Goal: Task Accomplishment & Management: Manage account settings

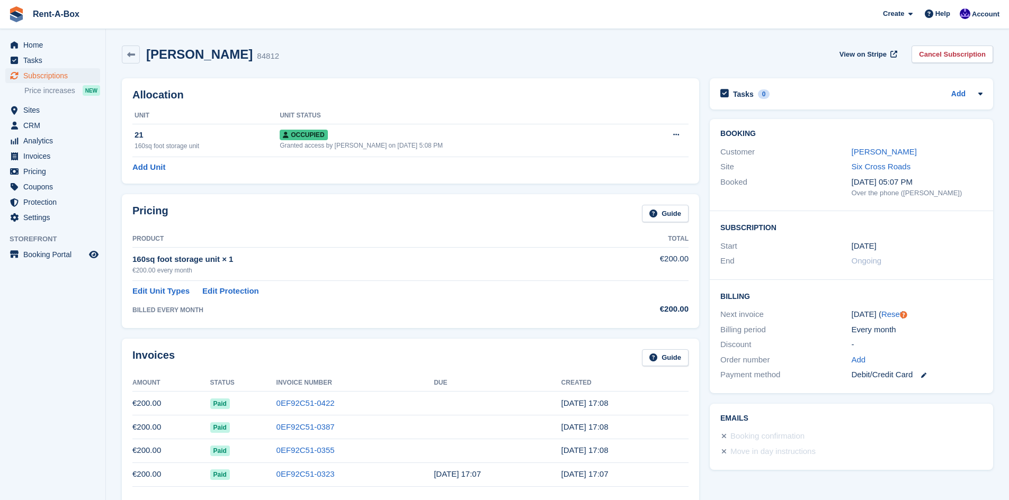
click at [928, 373] on div "Debit/Credit Card" at bounding box center [916, 375] width 131 height 12
click at [925, 374] on icon at bounding box center [923, 375] width 5 height 5
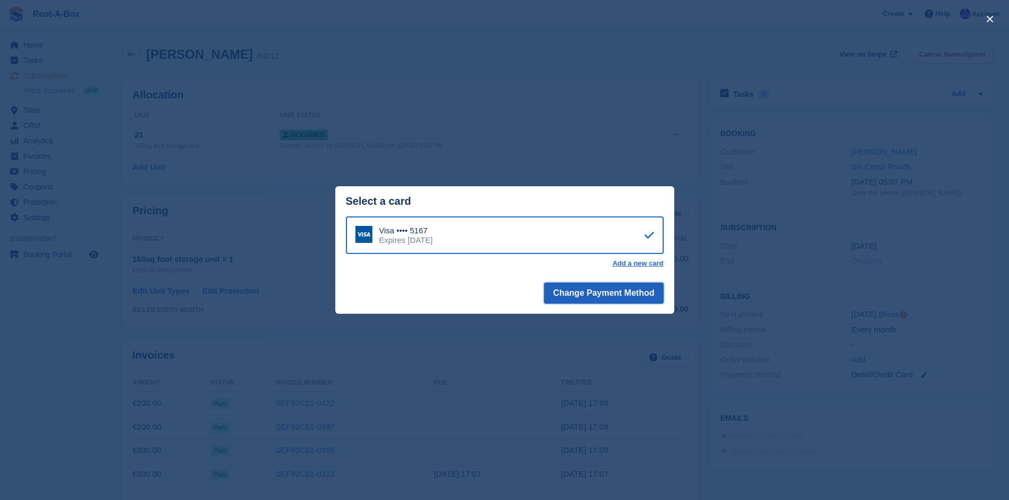
click at [647, 289] on button "Change Payment Method" at bounding box center [603, 293] width 119 height 21
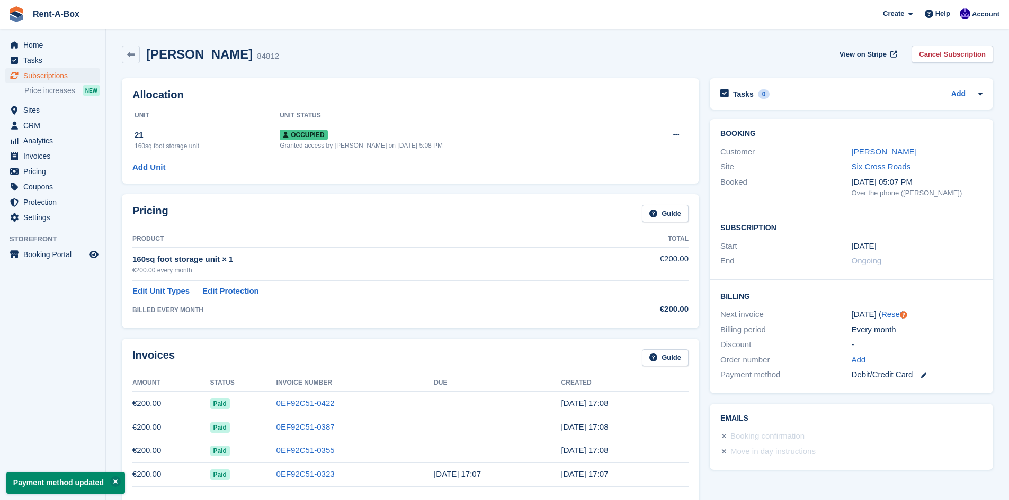
click at [923, 373] on link at bounding box center [919, 375] width 14 height 12
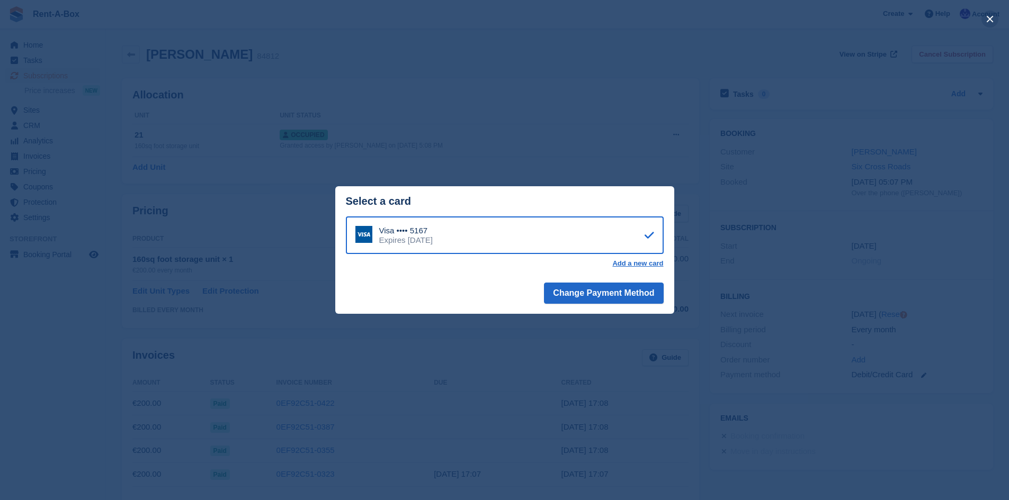
click at [986, 20] on button "close" at bounding box center [989, 19] width 17 height 17
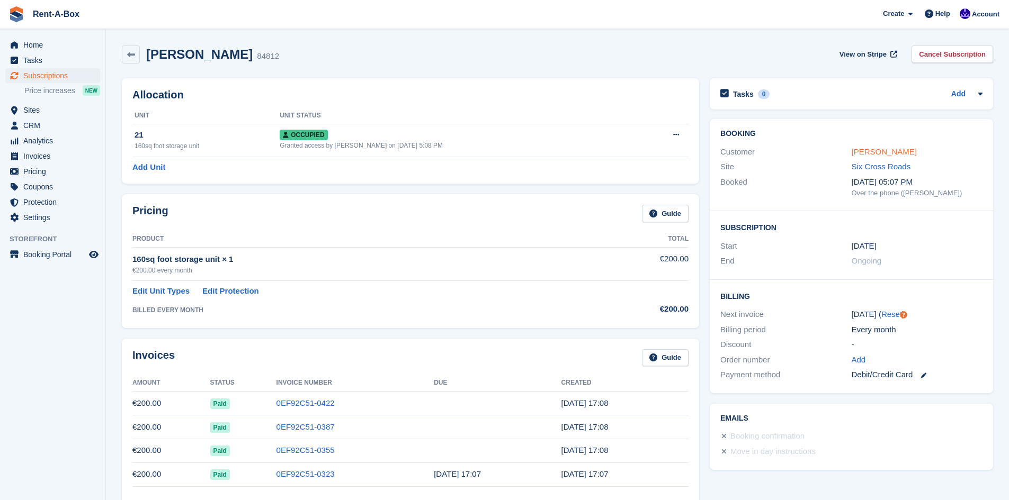
click at [881, 149] on link "[PERSON_NAME]" at bounding box center [883, 151] width 65 height 9
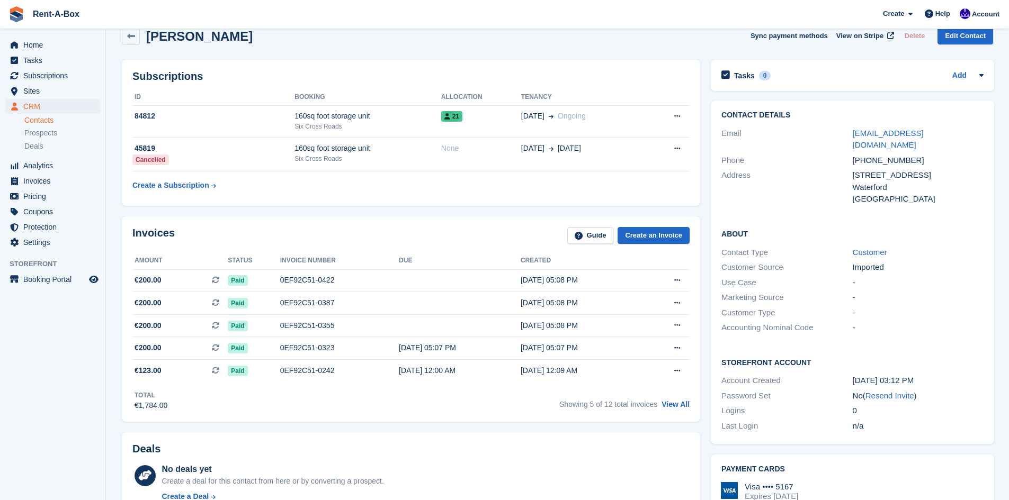
scroll to position [11, 0]
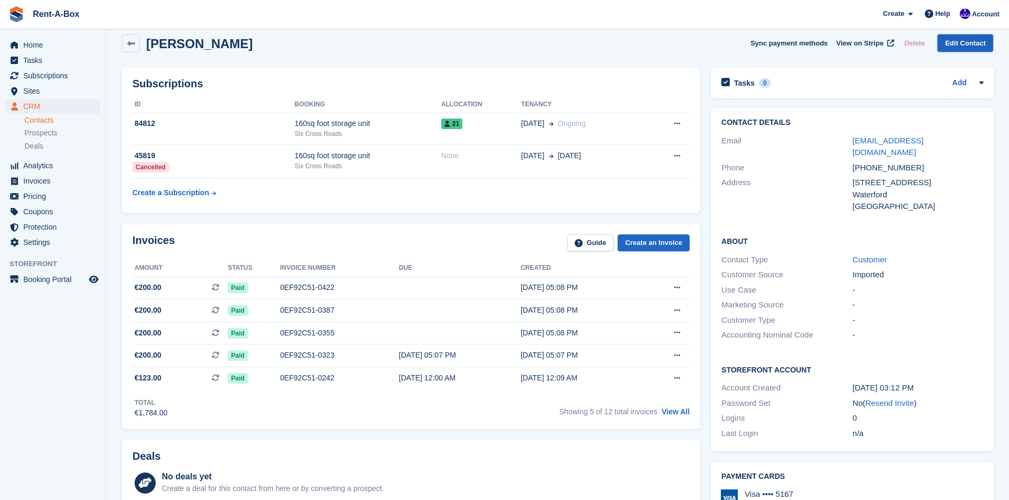
click at [955, 44] on link "Edit Contact" at bounding box center [965, 42] width 56 height 17
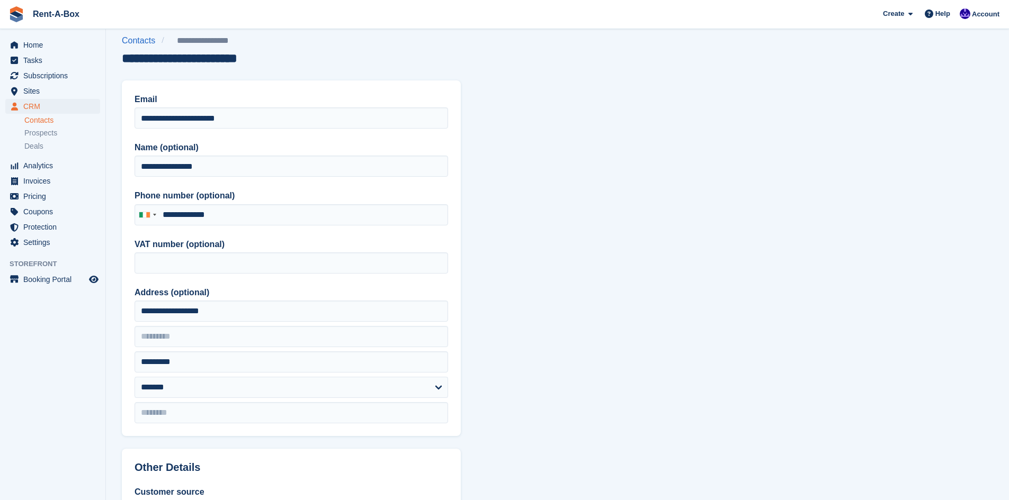
type input "**********"
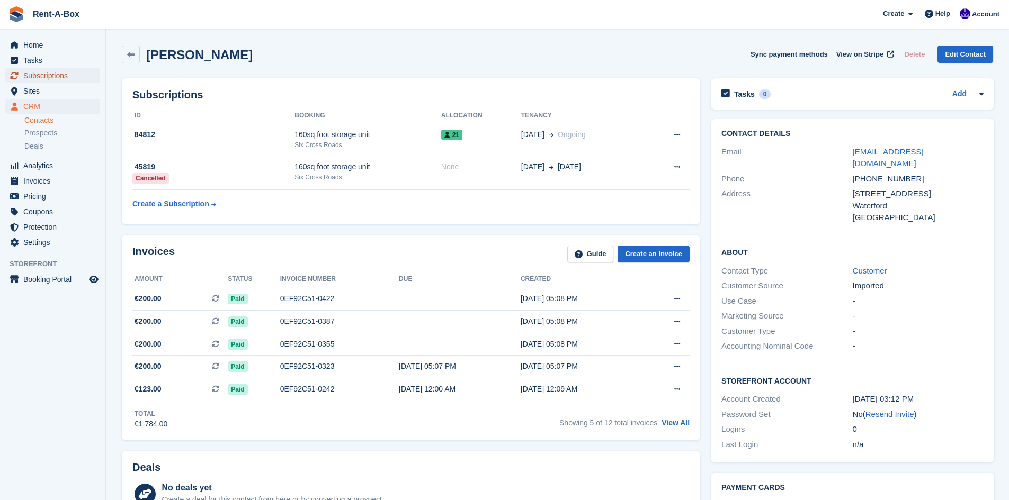
click at [56, 78] on span "Subscriptions" at bounding box center [55, 75] width 64 height 15
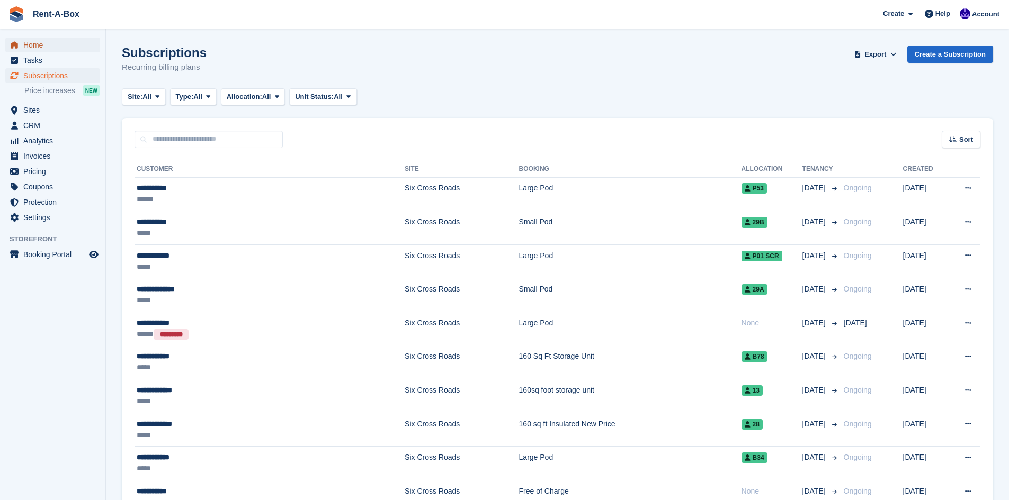
click at [35, 49] on span "Home" at bounding box center [55, 45] width 64 height 15
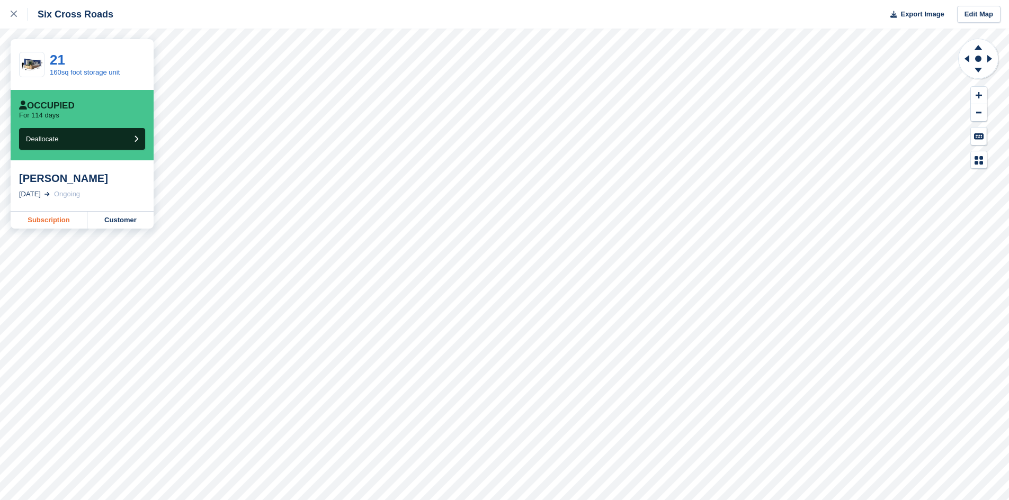
click at [49, 219] on link "Subscription" at bounding box center [49, 220] width 77 height 17
click at [124, 139] on button "Deallocate" at bounding box center [82, 139] width 126 height 22
click at [95, 134] on button "Deallocate" at bounding box center [82, 139] width 126 height 22
click at [11, 15] on icon at bounding box center [14, 14] width 6 height 6
click at [56, 219] on link "Subscription" at bounding box center [49, 220] width 77 height 17
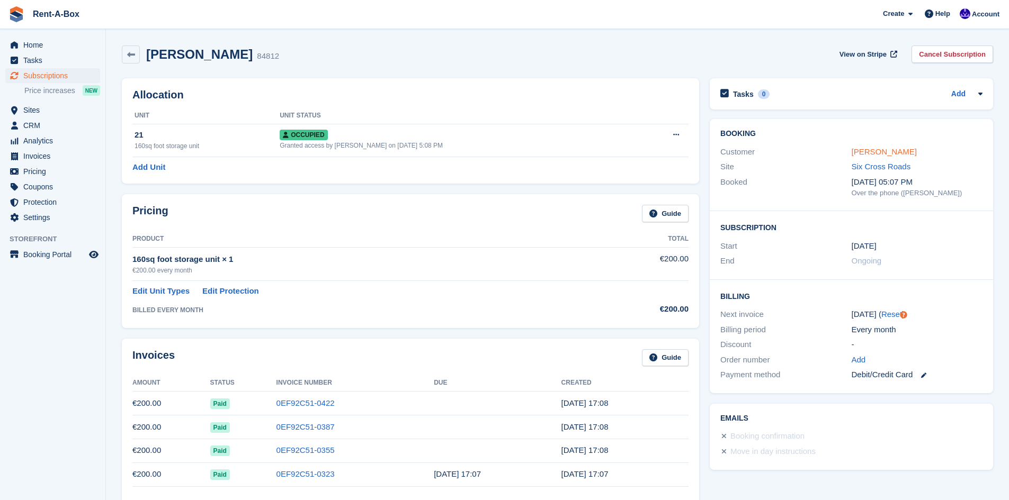
click at [880, 151] on link "[PERSON_NAME]" at bounding box center [883, 151] width 65 height 9
